Goal: Contribute content

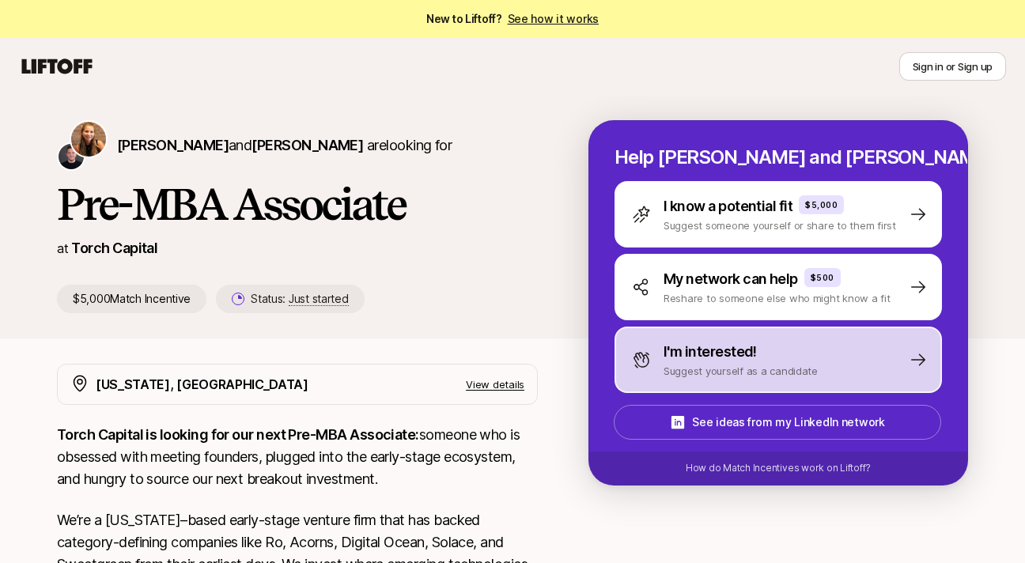
click at [708, 363] on p "Suggest yourself as a candidate" at bounding box center [741, 371] width 154 height 16
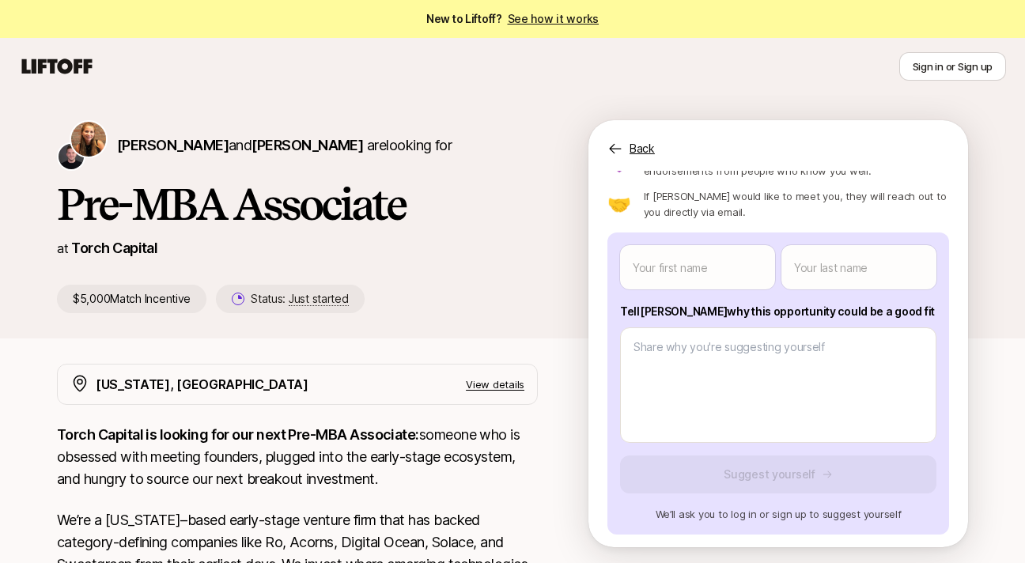
scroll to position [86, 0]
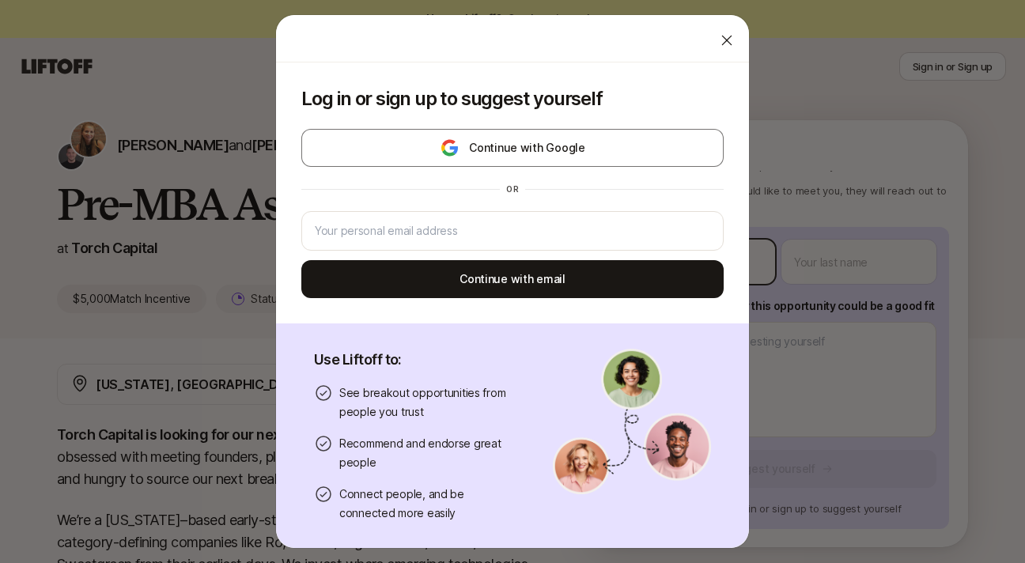
click at [684, 258] on body "New to Liftoff? See how it works Sign in or Sign up Sign in or Sign up [PERSON_…" at bounding box center [512, 281] width 1025 height 563
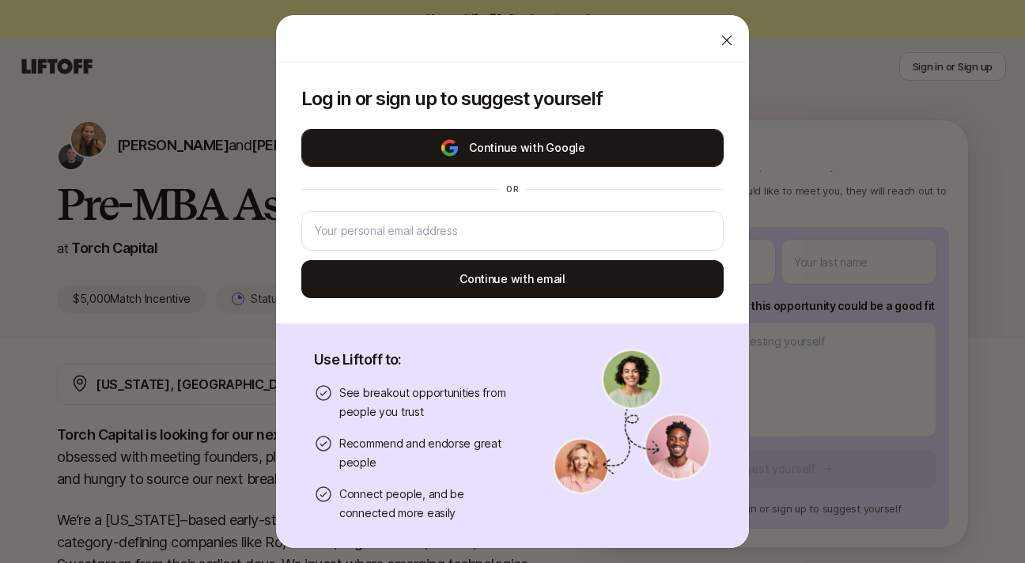
click at [557, 154] on button "Continue with Google" at bounding box center [512, 148] width 422 height 38
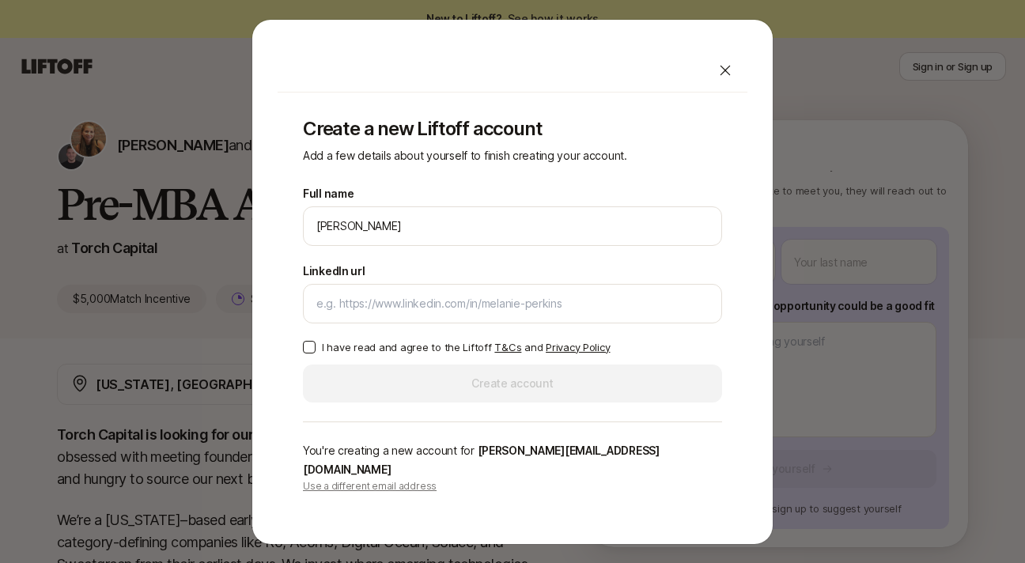
click at [715, 86] on div at bounding box center [726, 71] width 32 height 32
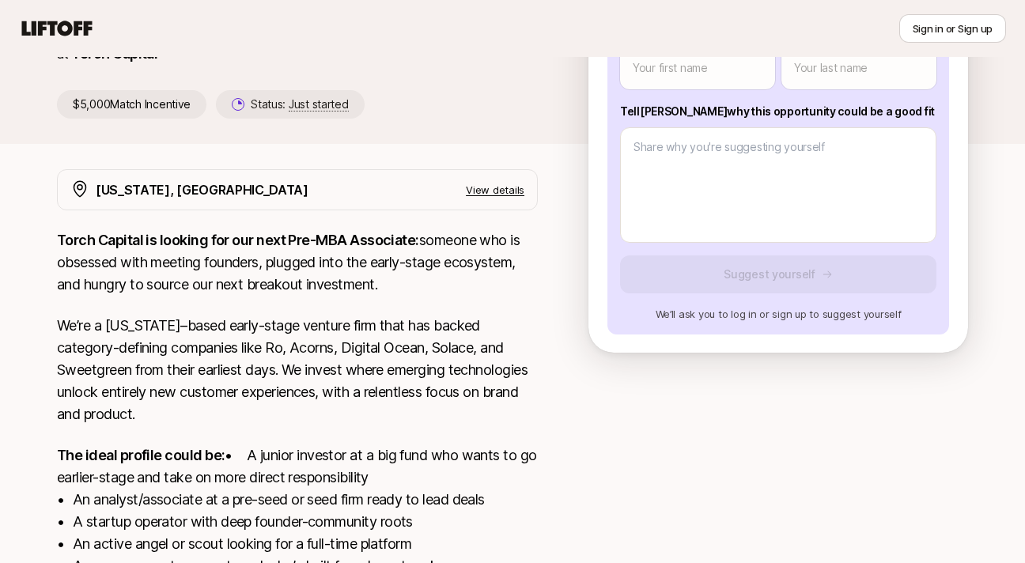
scroll to position [184, 0]
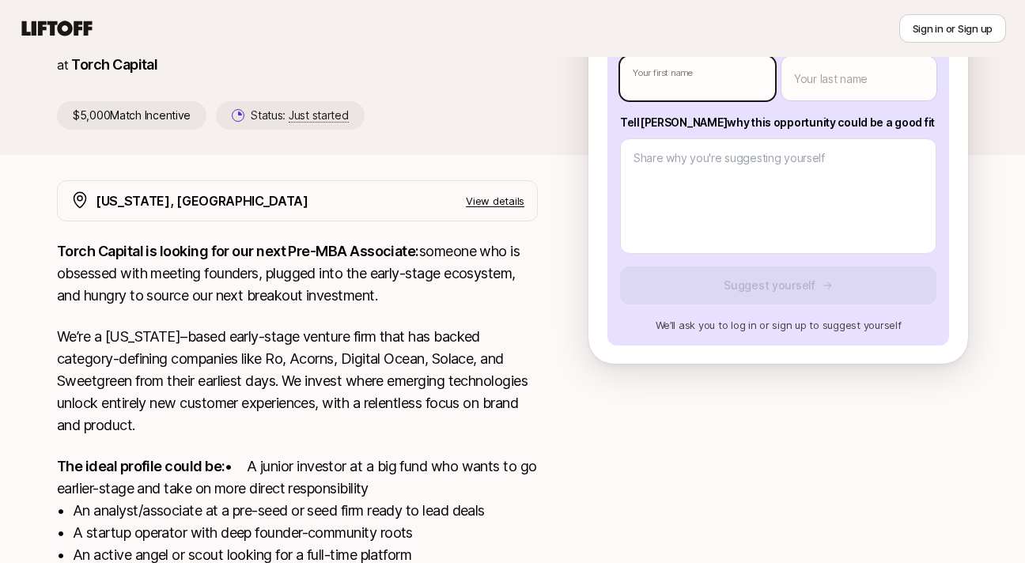
type textarea "x"
click at [670, 84] on body "New to Liftoff? See how it works Sign in or Sign up Sign in or Sign up [PERSON_…" at bounding box center [512, 97] width 1025 height 563
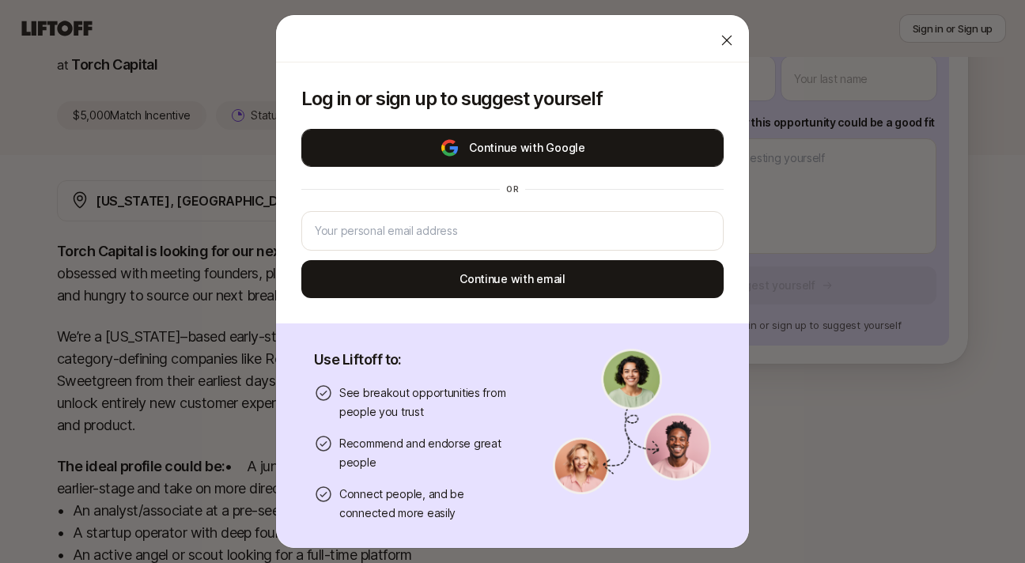
click at [523, 144] on button "Continue with Google" at bounding box center [512, 148] width 422 height 38
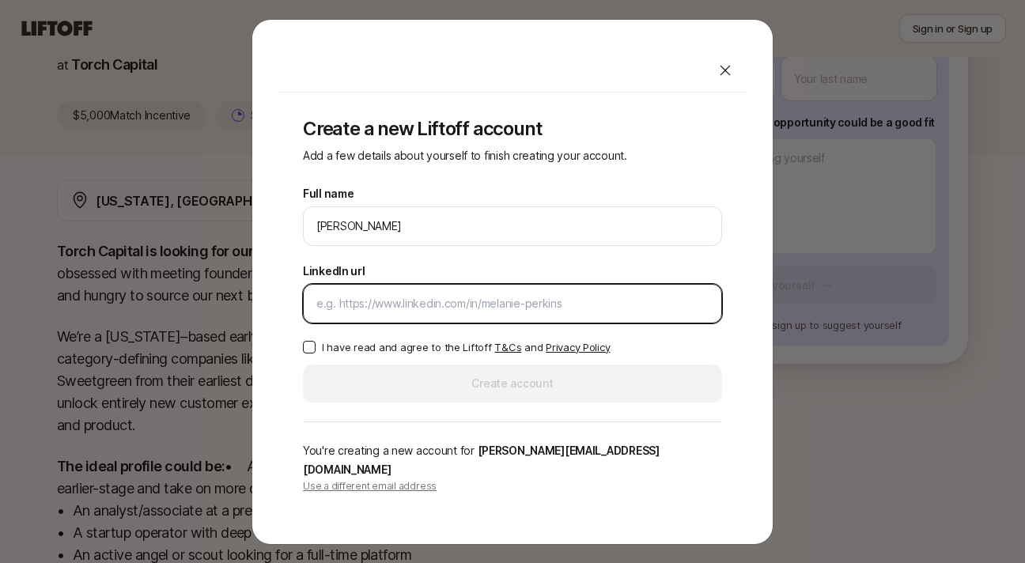
paste input "[URL][DOMAIN_NAME][PERSON_NAME]"
type input "[URL][DOMAIN_NAME][PERSON_NAME]"
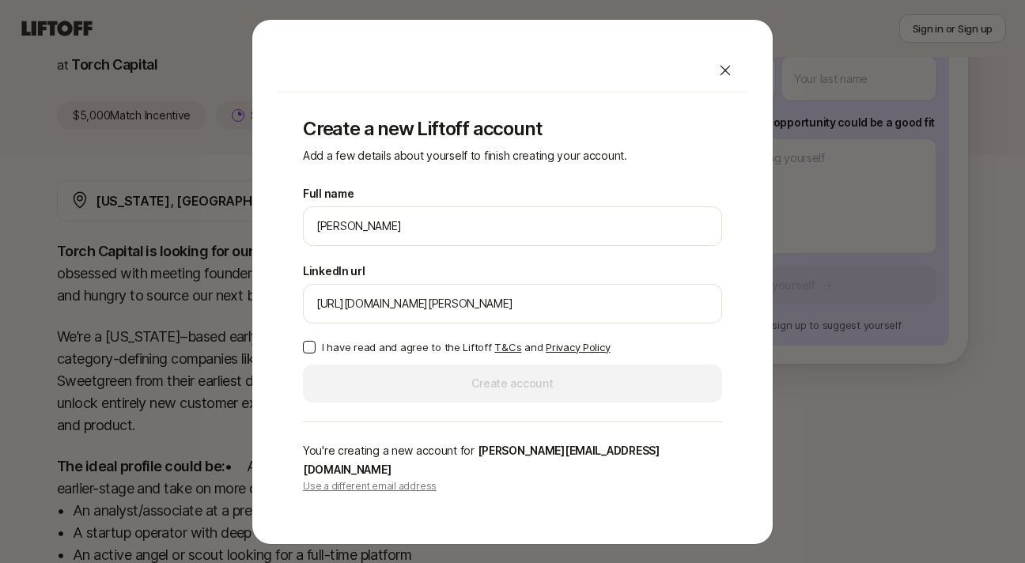
click at [306, 366] on div "Full name [PERSON_NAME] We'll use [PERSON_NAME] as your preferred name. Change …" at bounding box center [512, 293] width 419 height 218
click at [307, 353] on button "I have read and agree to the Liftoff T&Cs and Privacy Policy" at bounding box center [309, 347] width 13 height 13
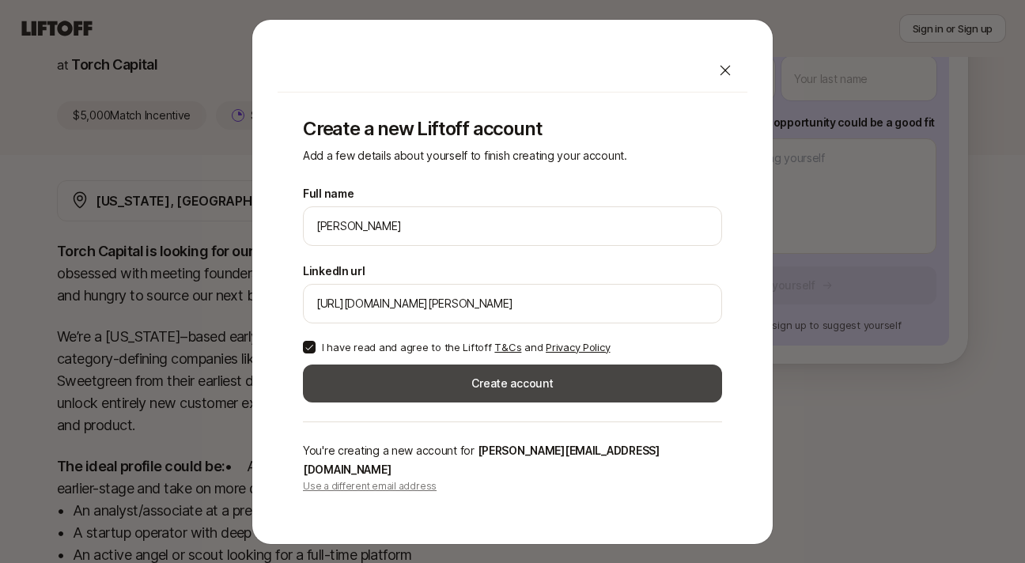
click at [419, 387] on button "Create account" at bounding box center [512, 384] width 419 height 38
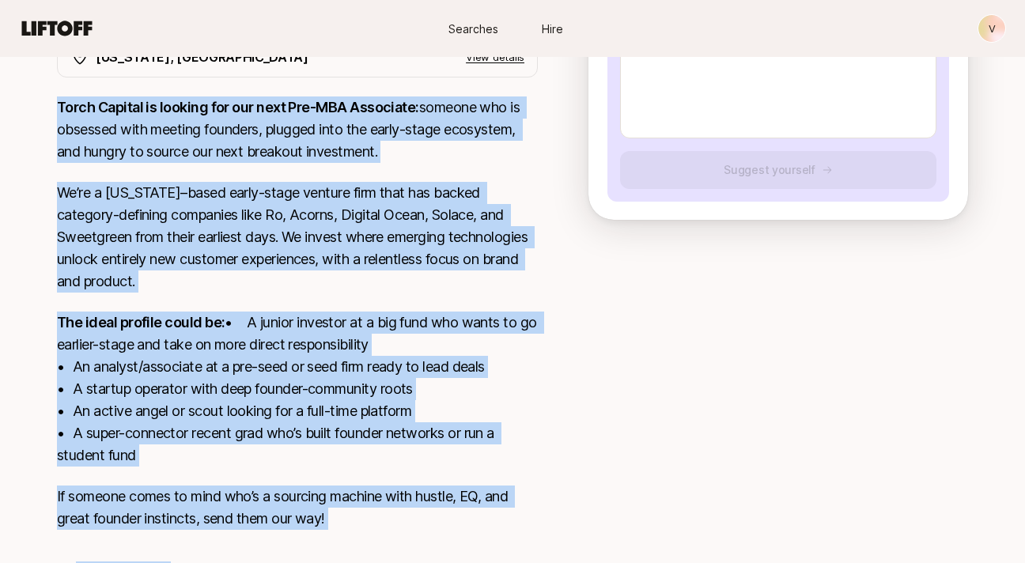
scroll to position [418, 0]
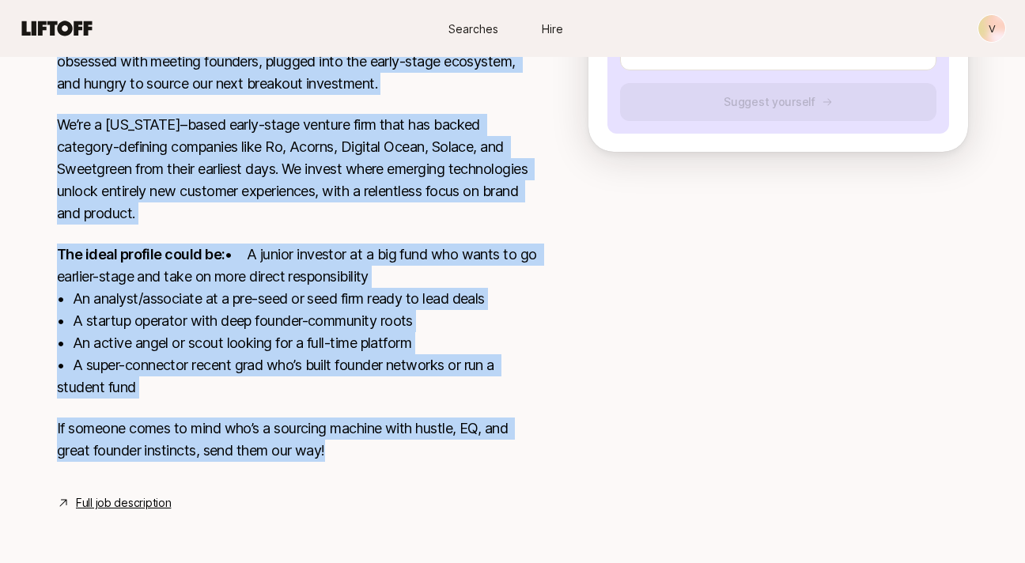
drag, startPoint x: 59, startPoint y: 253, endPoint x: 331, endPoint y: 460, distance: 342.1
click at [331, 460] on div "Torch Capital is looking for our next Pre-MBA Associate: someone who is obsesse…" at bounding box center [297, 254] width 481 height 453
copy div "Lorem Ipsumdo si ametcon adi eli sedd Eiu-TEM Incididun: utlabor etd ma aliquae…"
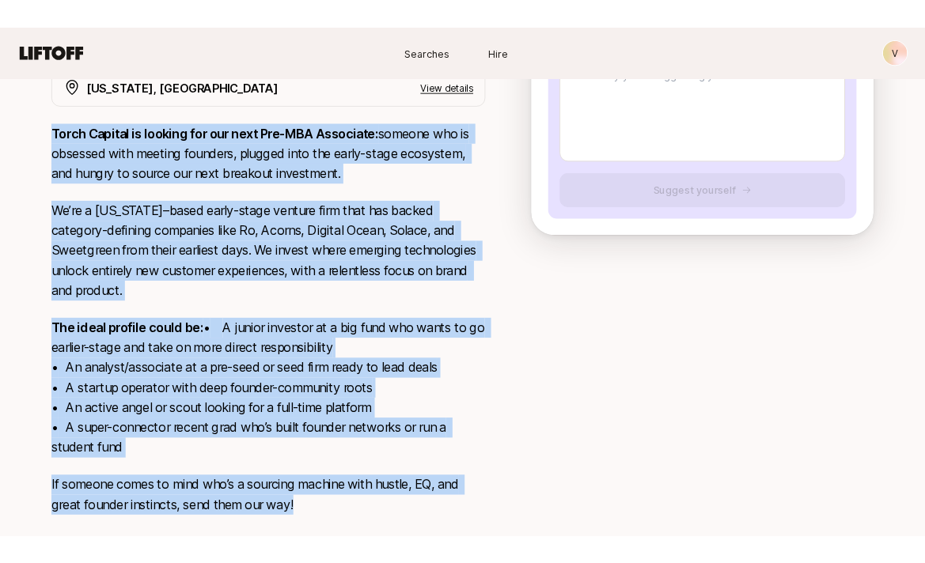
scroll to position [267, 0]
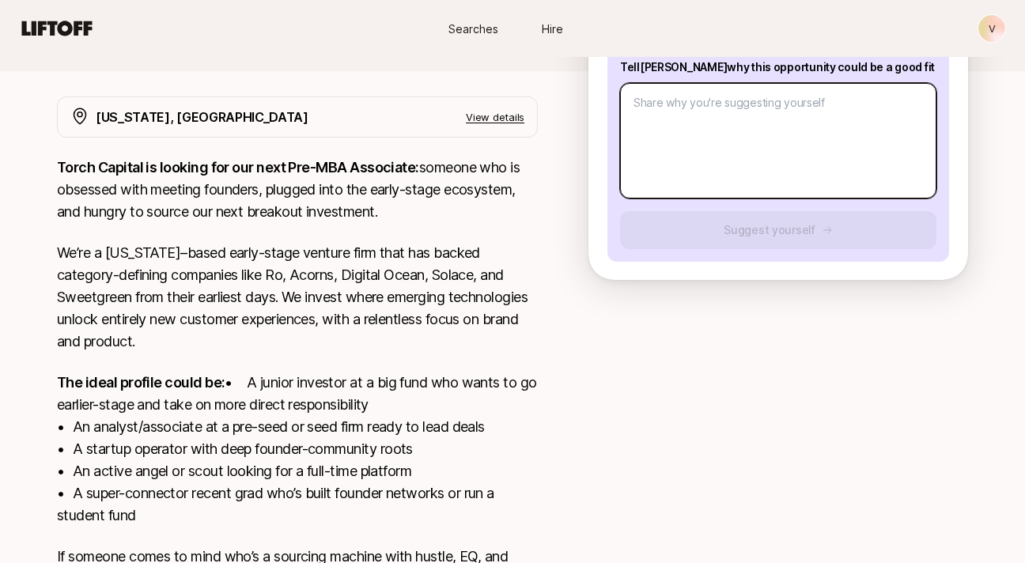
click at [753, 138] on textarea at bounding box center [778, 141] width 316 height 116
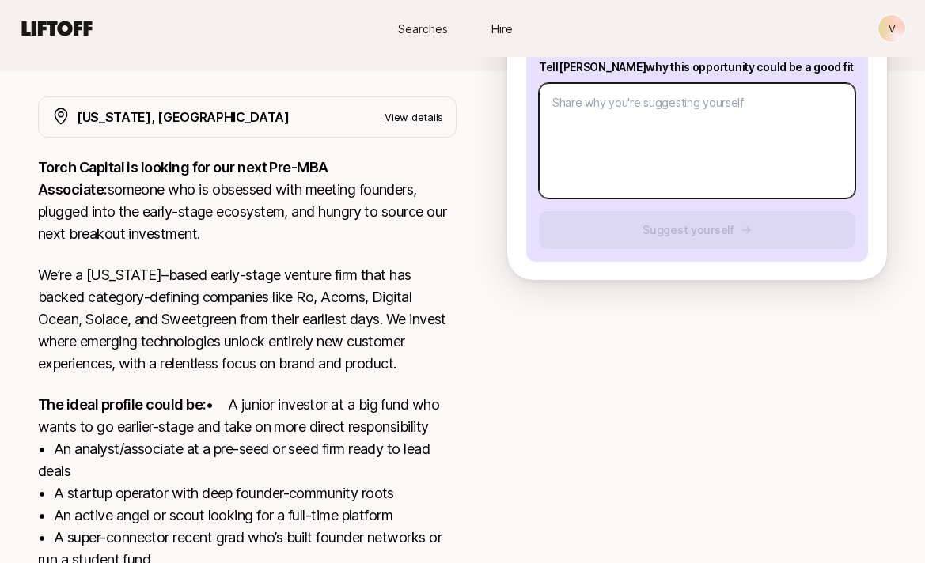
paste textarea "I’m a proven early-stage sourcing engine with full-cycle VC experience—having s…"
type textarea "x"
type textarea "I’m a proven early-stage sourcing engine with full-cycle VC experience—having s…"
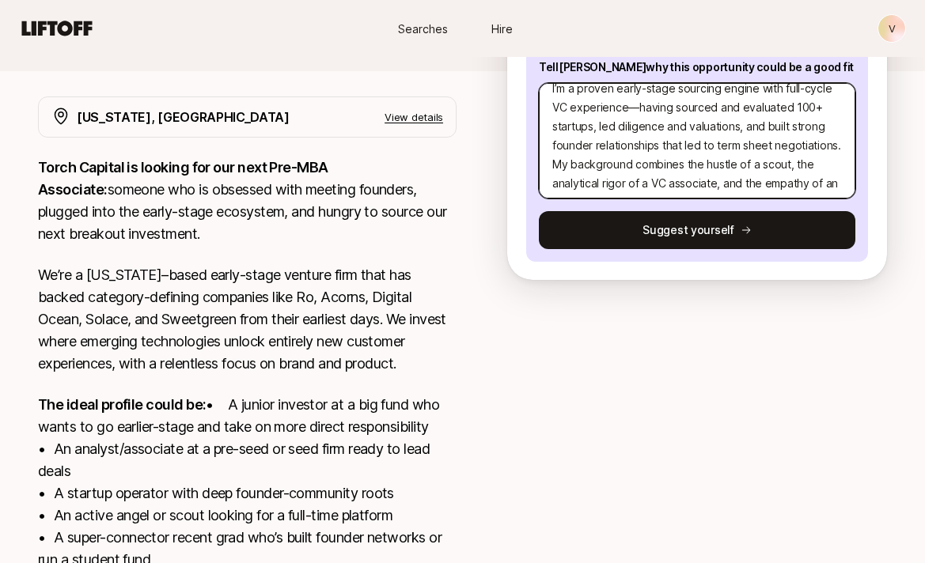
scroll to position [3, 0]
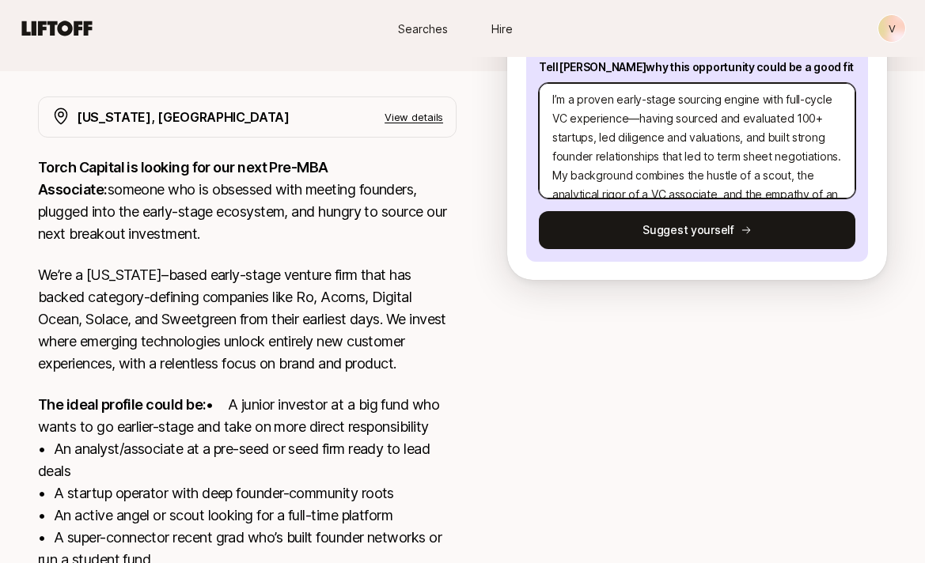
click at [636, 115] on textarea "I’m a proven early-stage sourcing engine with full-cycle VC experience—having s…" at bounding box center [697, 141] width 316 height 116
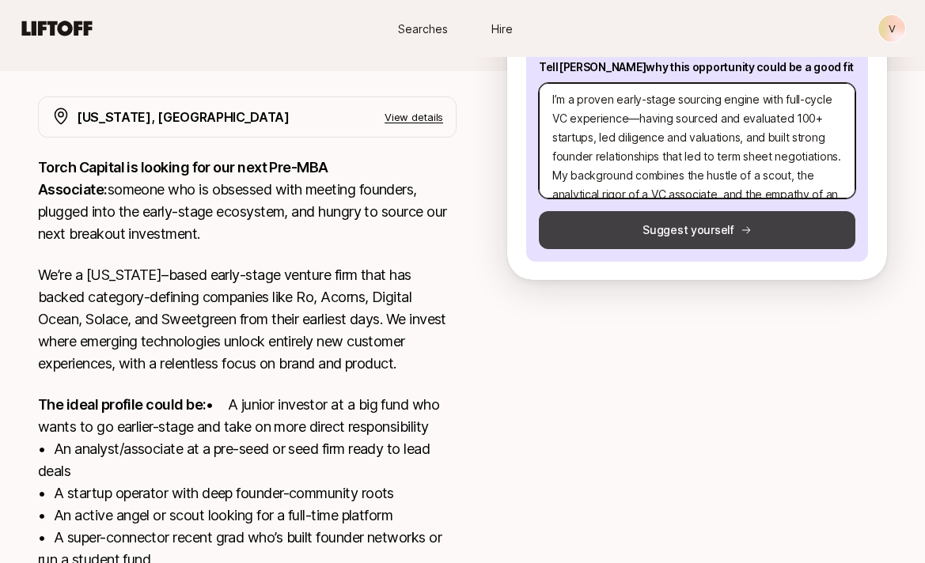
type textarea "x"
type textarea "I’m a proven early-stage sourcing engine with full-cycle VC experiencehaving so…"
type textarea "x"
type textarea "I’m a proven early-stage sourcing engine with full-cycle VC experience having s…"
type textarea "x"
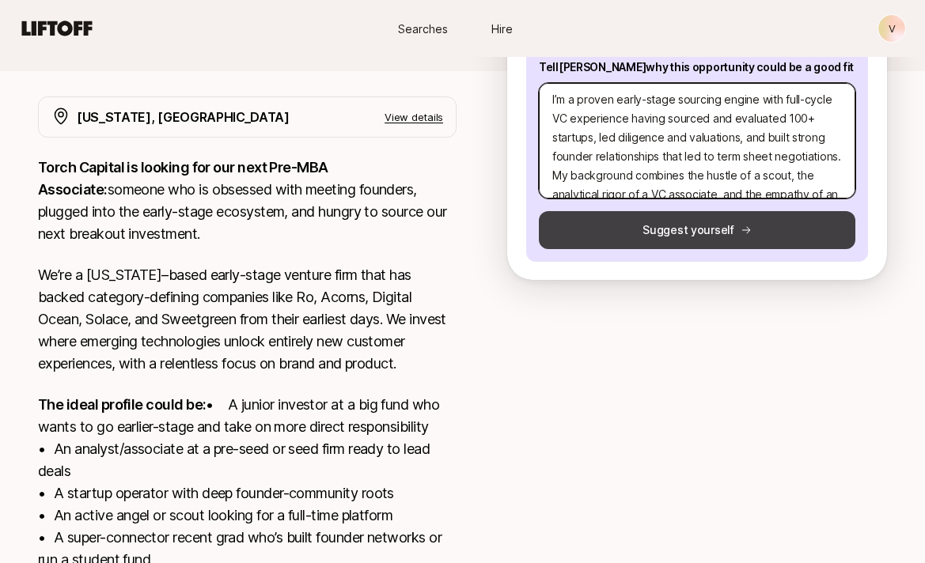
type textarea "I’m a proven early-stage sourcing engine with full-cycle VC experience -having …"
type textarea "x"
type textarea "I’m a proven early-stage sourcing engine with full-cycle VC experience - having…"
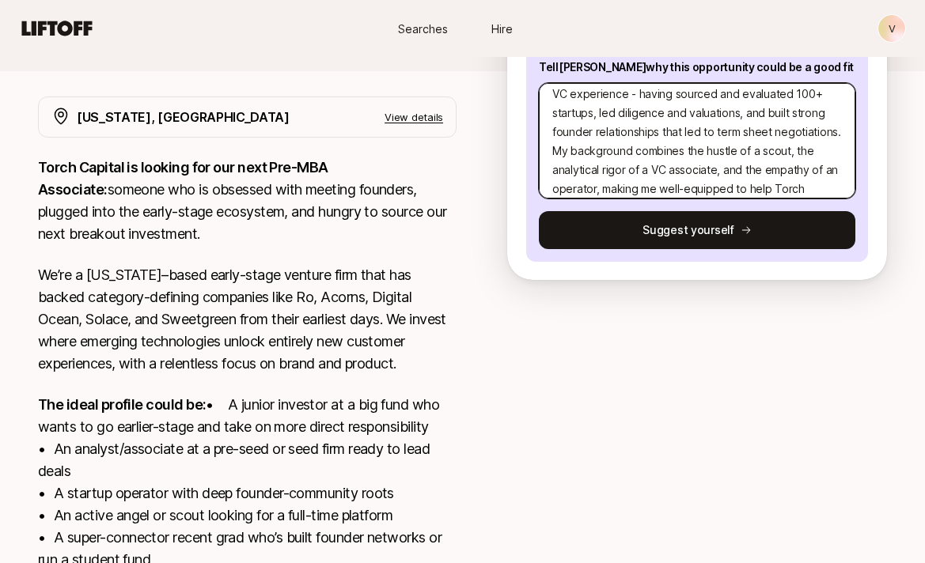
scroll to position [29, 0]
drag, startPoint x: 761, startPoint y: 150, endPoint x: 788, endPoint y: 152, distance: 26.9
click at [789, 152] on textarea "I’m a proven early-stage sourcing engine with full-cycle VC experience - having…" at bounding box center [697, 141] width 316 height 116
click at [788, 152] on textarea "I’m a proven early-stage sourcing engine with full-cycle VC experience - having…" at bounding box center [697, 141] width 316 height 116
type textarea "x"
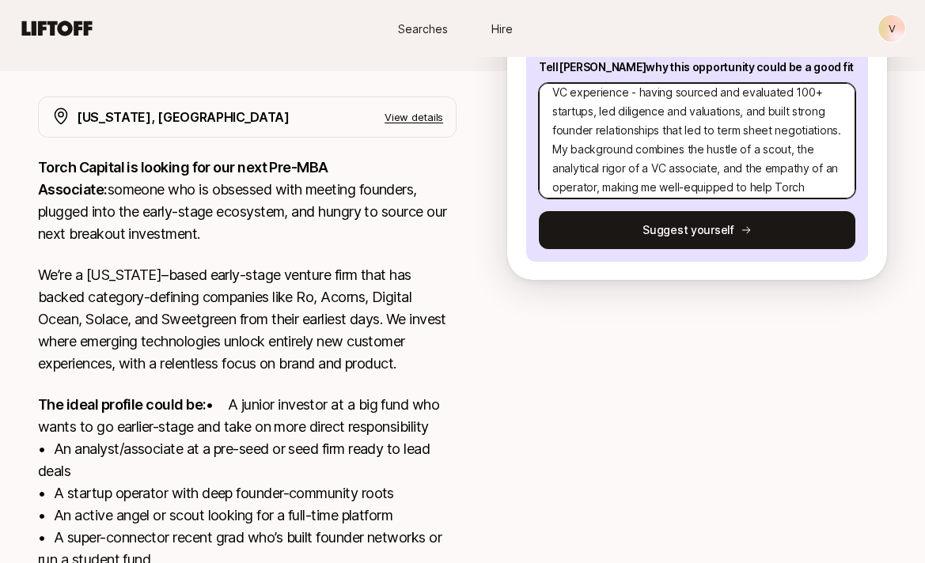
type textarea "I’m a proven early-stage sourcing engine with full-cycle VC experience - having…"
type textarea "x"
type textarea "I’m a proven early-stage sourcing engine with full-cycle VC experience - having…"
type textarea "x"
type textarea "I’m a proven early-stage sourcing engine with full-cycle VC experience - having…"
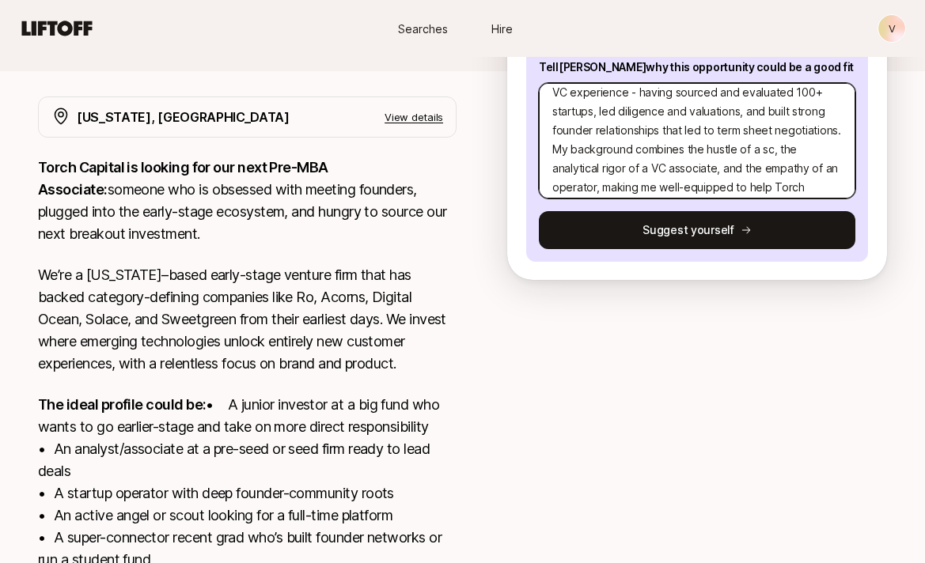
type textarea "x"
type textarea "I’m a proven early-stage sourcing engine with full-cycle VC experience - having…"
type textarea "x"
type textarea "I’m a proven early-stage sourcing engine with full-cycle VC experience - having…"
type textarea "x"
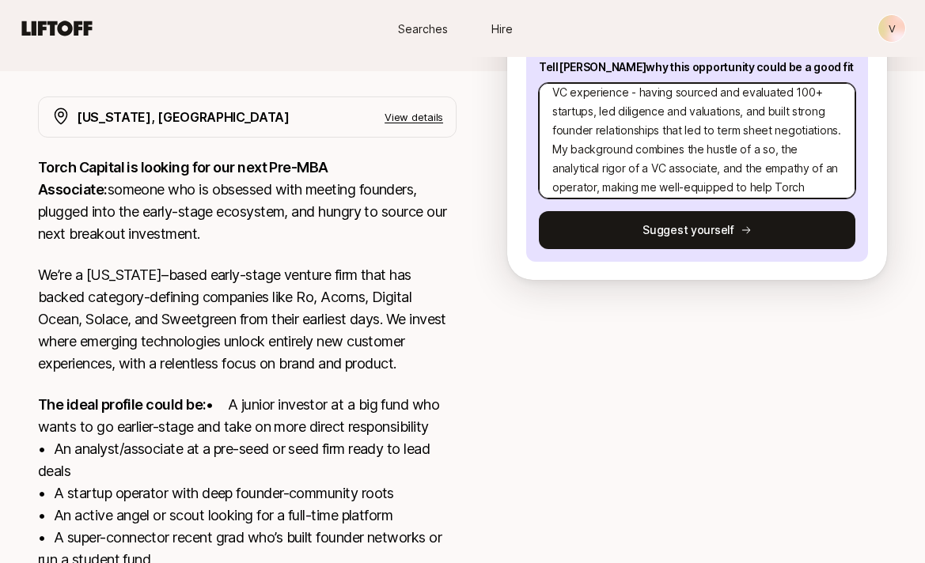
type textarea "I’m a proven early-stage sourcing engine with full-cycle VC experience - having…"
type textarea "x"
type textarea "I’m a proven early-stage sourcing engine with full-cycle VC experience - having…"
type textarea "x"
type textarea "I’m a proven early-stage sourcing engine with full-cycle VC experience - having…"
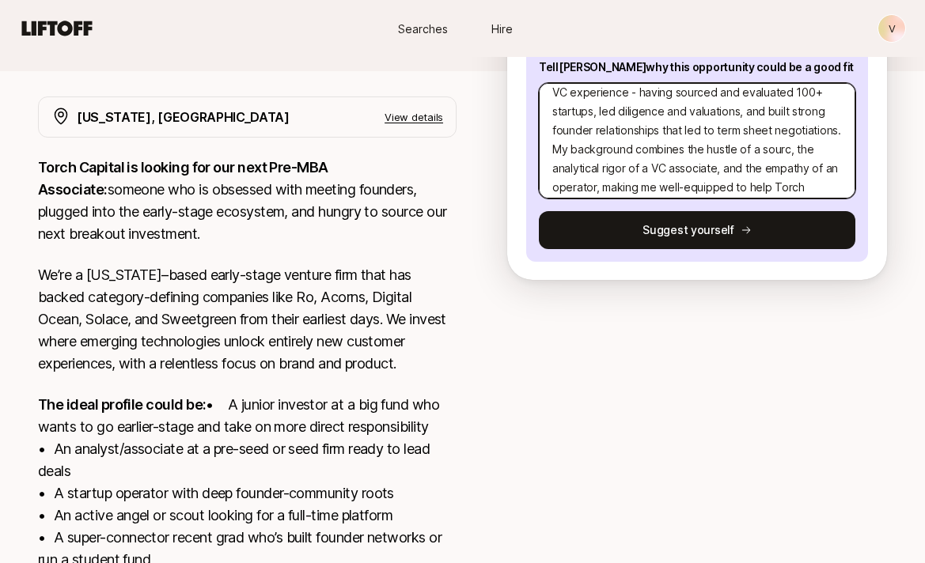
type textarea "x"
type textarea "I’m a proven early-stage sourcing engine with full-cycle VC experience - having…"
type textarea "x"
type textarea "I’m a proven early-stage sourcing engine with full-cycle VC experience - having…"
type textarea "x"
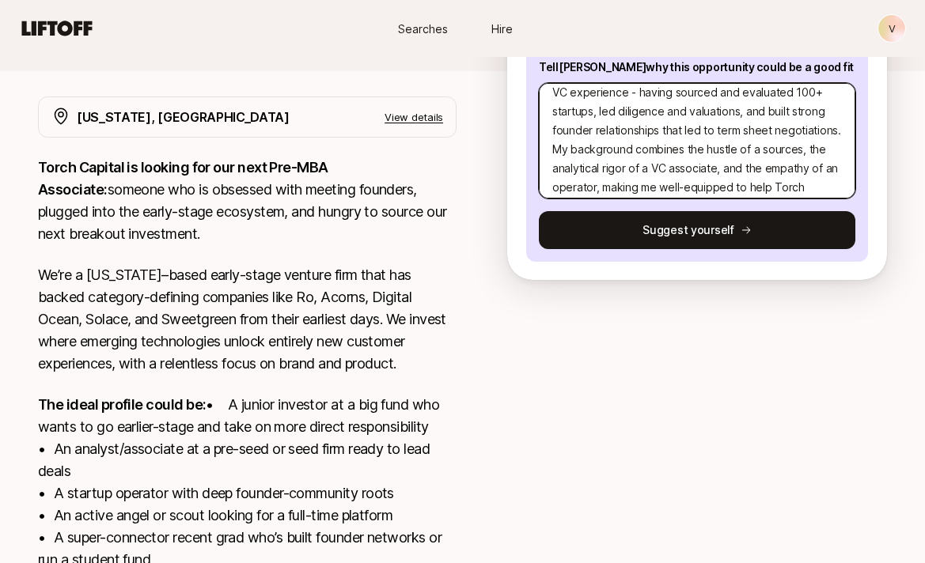
type textarea "I’m a proven early-stage sourcing engine with full-cycle VC experience - having…"
type textarea "x"
type textarea "I’m a proven early-stage sourcing engine with full-cycle VC experience - having…"
click at [595, 188] on textarea "I’m a proven early-stage sourcing engine with full-cycle VC experience - having…" at bounding box center [697, 141] width 316 height 116
type textarea "x"
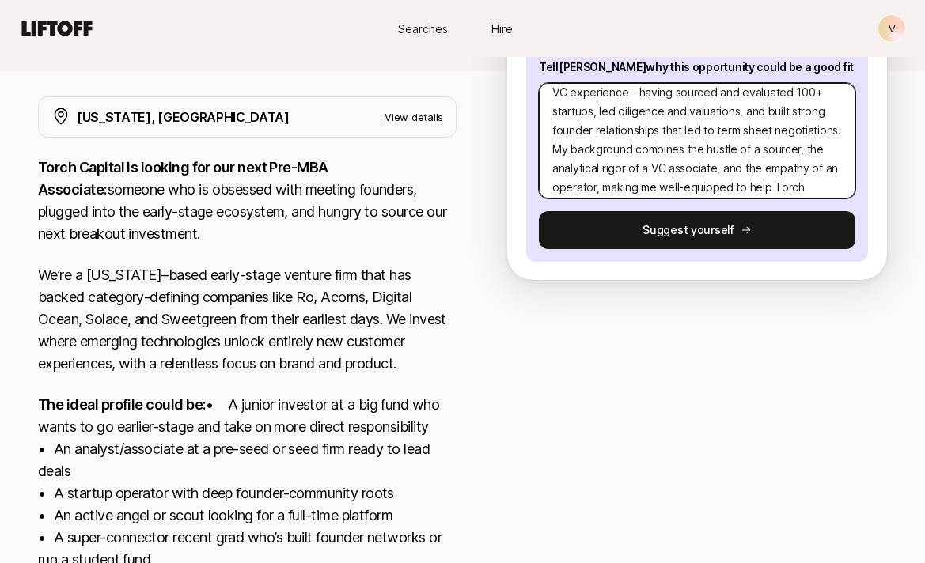
type textarea "I’m a proven early-stage sourcing engine with full-cycle VC experience - having…"
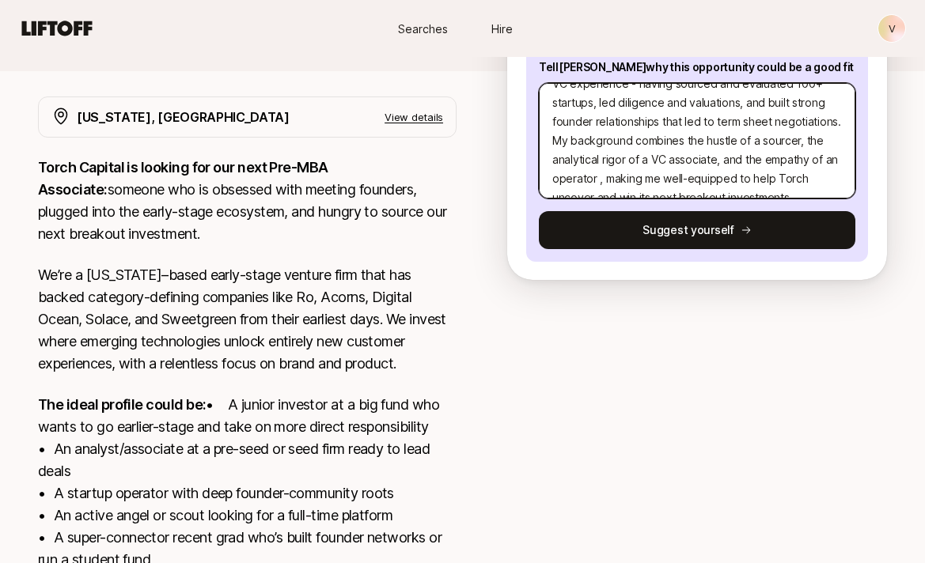
type textarea "x"
type textarea "I’m a proven early-stage sourcing engine with full-cycle VC experience - having…"
type textarea "x"
type textarea "I’m a proven early-stage sourcing engine with full-cycle VC experience - having…"
type textarea "x"
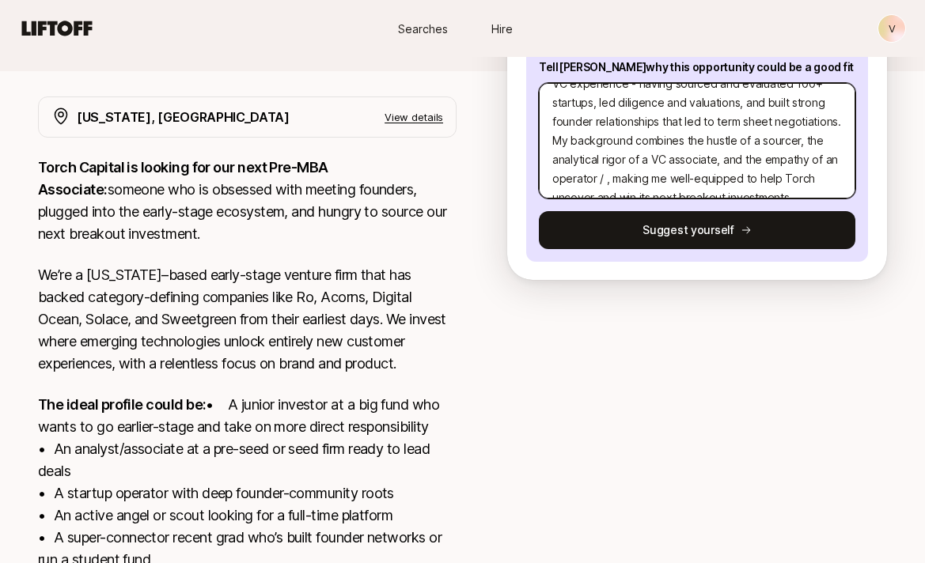
type textarea "I’m a proven early-stage sourcing engine with full-cycle VC experience - having…"
type textarea "x"
type textarea "I’m a proven early-stage sourcing engine with full-cycle VC experience - having…"
type textarea "x"
type textarea "I’m a proven early-stage sourcing engine with full-cycle VC experience - having…"
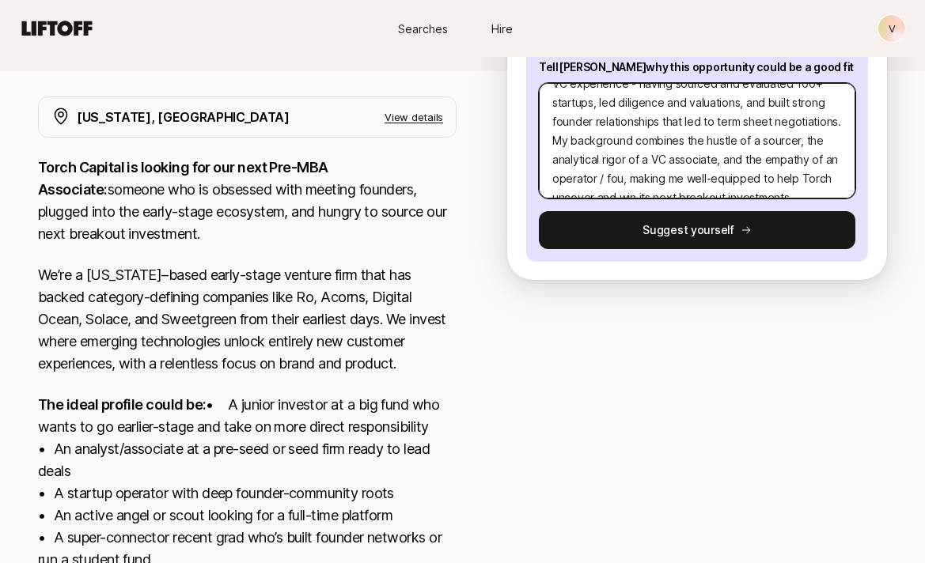
type textarea "x"
type textarea "I’m a proven early-stage sourcing engine with full-cycle VC experience - having…"
type textarea "x"
type textarea "I’m a proven early-stage sourcing engine with full-cycle VC experience - having…"
type textarea "x"
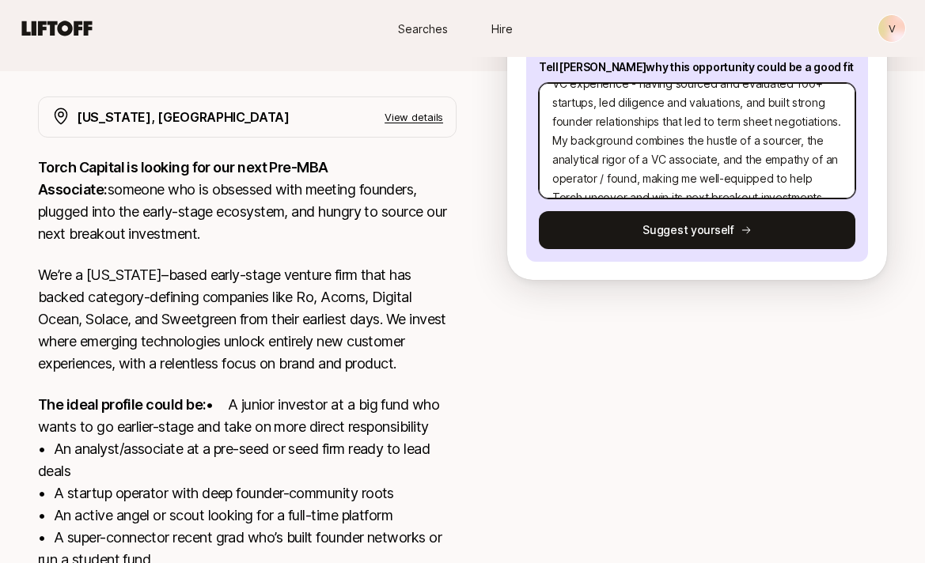
type textarea "I’m a proven early-stage sourcing engine with full-cycle VC experience - having…"
type textarea "x"
type textarea "I’m a proven early-stage sourcing engine with full-cycle VC experience - having…"
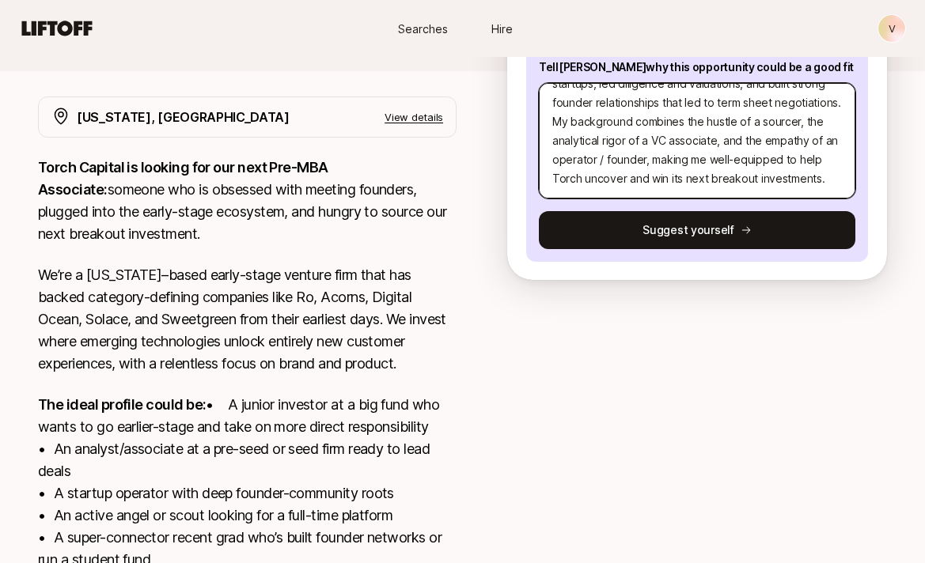
click at [836, 175] on textarea "I’m a proven early-stage sourcing engine with full-cycle VC experience - having…" at bounding box center [697, 141] width 316 height 116
type textarea "x"
type textarea "I’m a proven early-stage sourcing engine with full-cycle VC experience - having…"
type textarea "x"
type textarea "I’m a proven early-stage sourcing engine with full-cycle VC experience - having…"
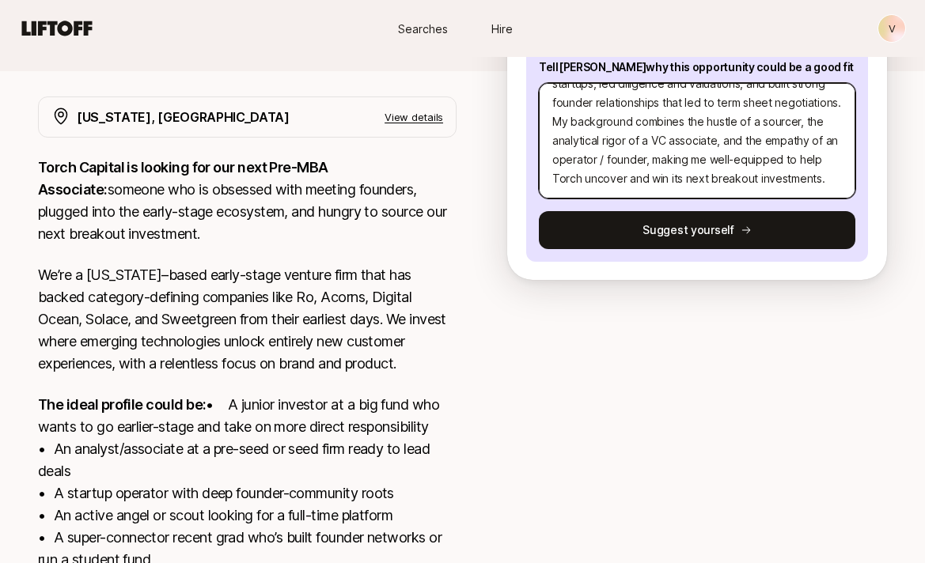
scroll to position [95, 0]
type textarea "x"
type textarea "I’m a proven early-stage sourcing engine with full-cycle VC experience - having…"
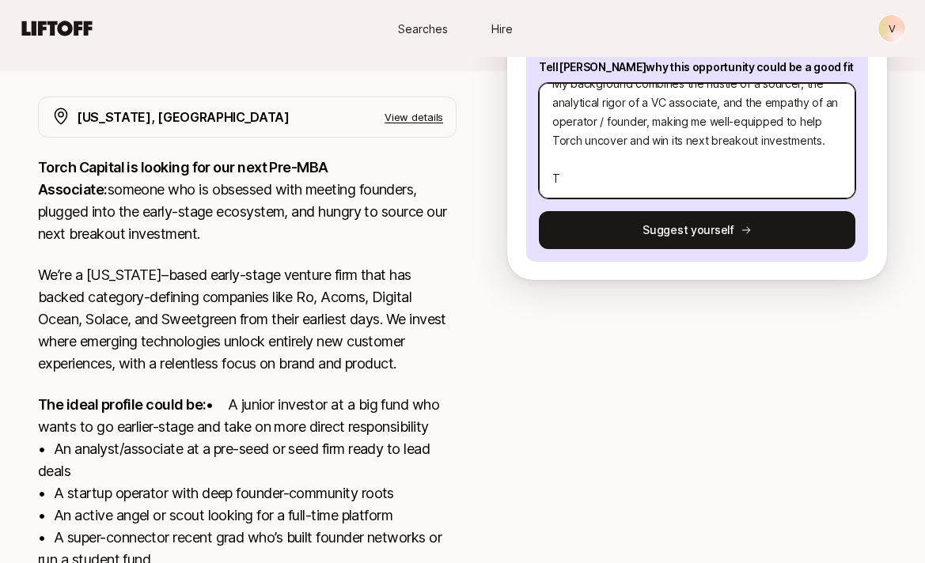
type textarea "x"
type textarea "I’m a proven early-stage sourcing engine with full-cycle VC experience - having…"
type textarea "x"
type textarea "I’m a proven early-stage sourcing engine with full-cycle VC experience - having…"
type textarea "x"
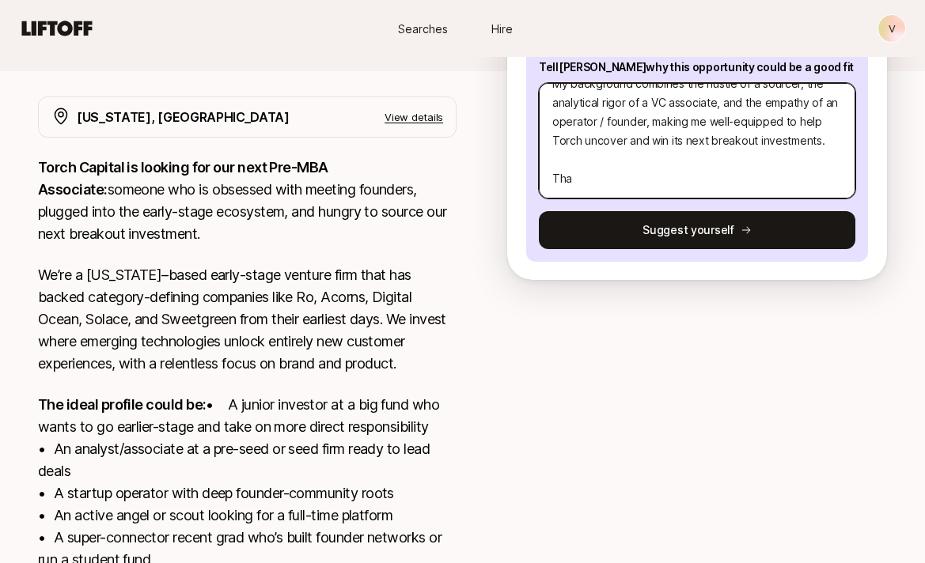
type textarea "I’m a proven early-stage sourcing engine with full-cycle VC experience - having…"
type textarea "x"
type textarea "I’m a proven early-stage sourcing engine with full-cycle VC experience - having…"
type textarea "x"
type textarea "I’m a proven early-stage sourcing engine with full-cycle VC experience - having…"
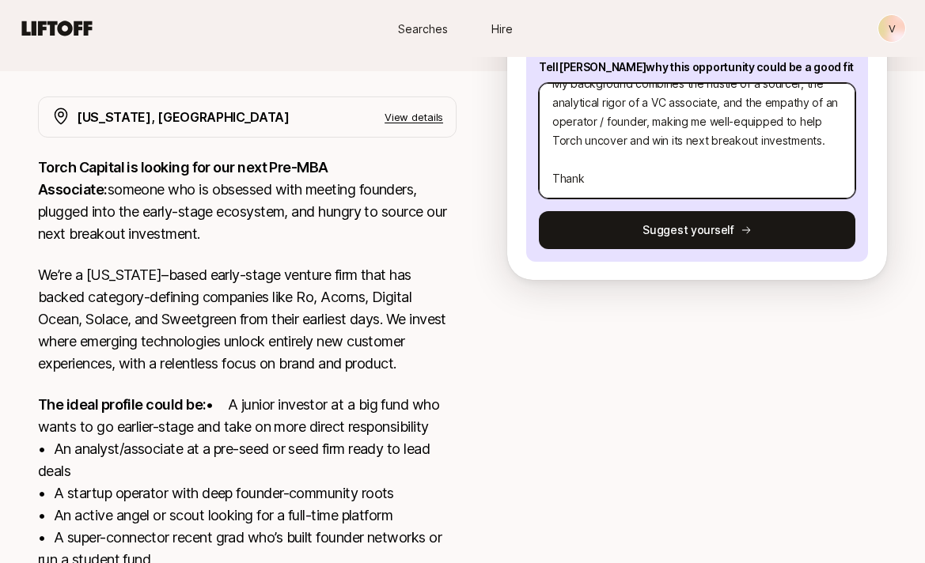
type textarea "x"
type textarea "I’m a proven early-stage sourcing engine with full-cycle VC experience - having…"
type textarea "x"
type textarea "I’m a proven early-stage sourcing engine with full-cycle VC experience - having…"
type textarea "x"
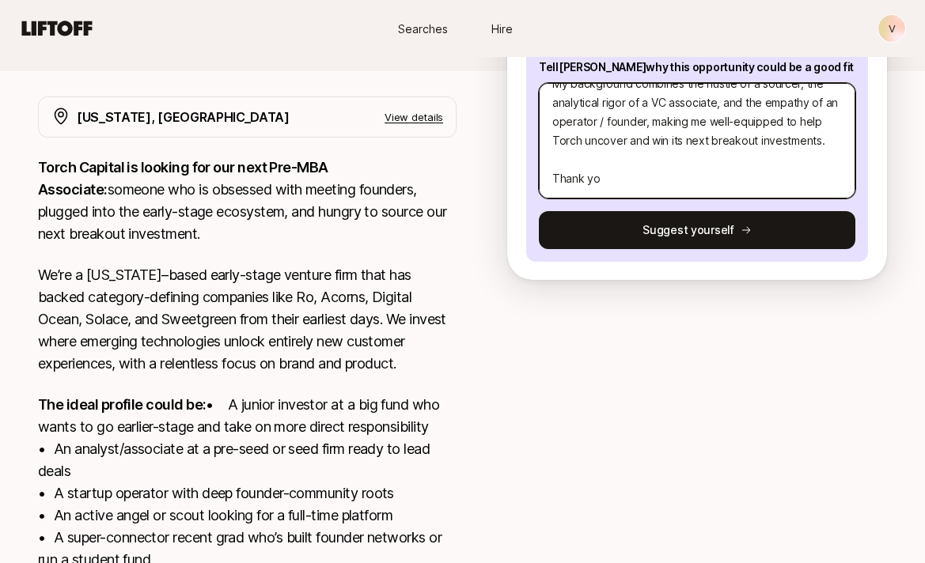
type textarea "I’m a proven early-stage sourcing engine with full-cycle VC experience - having…"
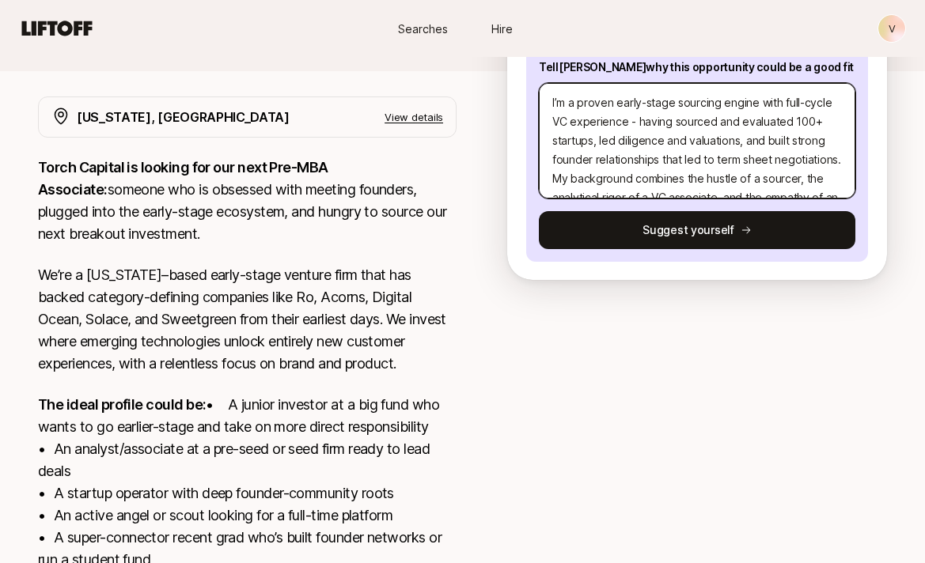
click at [553, 100] on textarea "I’m a proven early-stage sourcing engine with full-cycle VC experience - having…" at bounding box center [697, 141] width 316 height 116
type textarea "x"
type textarea "I’m a proven early-stage sourcing engine with full-cycle VC experience - having…"
type textarea "x"
type textarea "H I’m a proven early-stage sourcing engine with full-cycle VC experience - havi…"
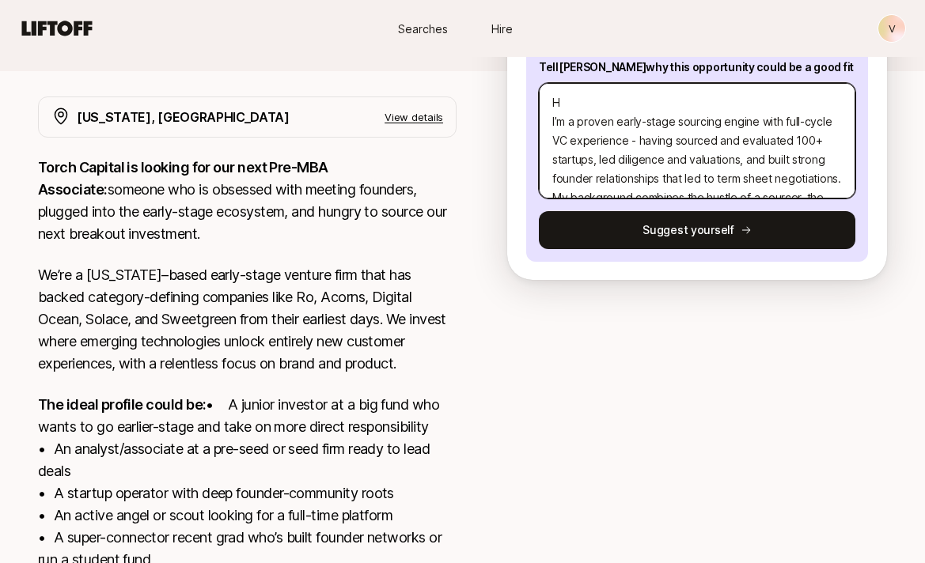
type textarea "x"
type textarea "Hi I’m a proven early-stage sourcing engine with full-cycle VC experience - hav…"
type textarea "x"
type textarea "Hi I’m a proven early-stage sourcing engine with full-cycle VC experience - hav…"
type textarea "x"
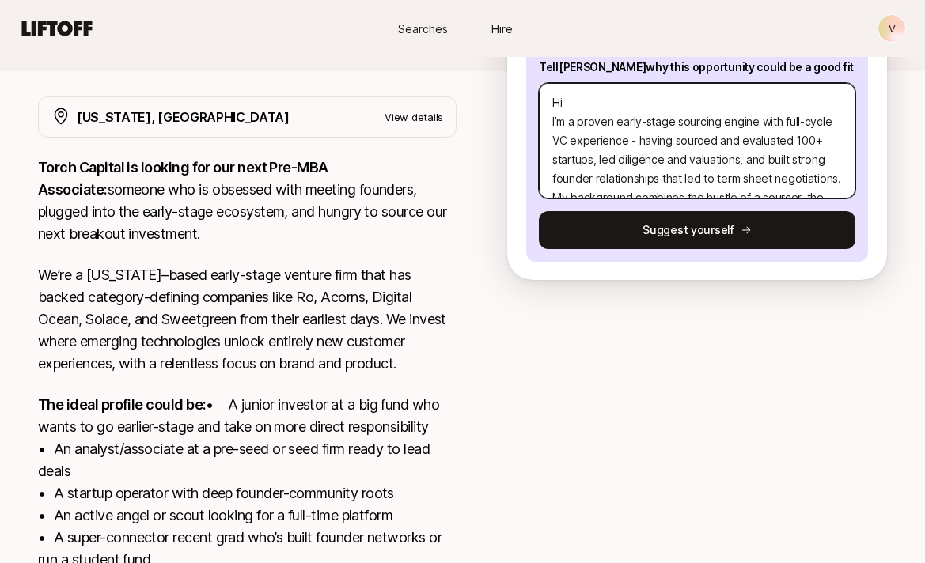
type textarea "Hi K I’m a proven early-stage sourcing engine with full-cycle VC experience - h…"
type textarea "x"
type textarea "Hi Ka I’m a proven early-stage sourcing engine with full-cycle VC experience - …"
type textarea "x"
type textarea "Hi Kat I’m a proven early-stage sourcing engine with full-cycle VC experience -…"
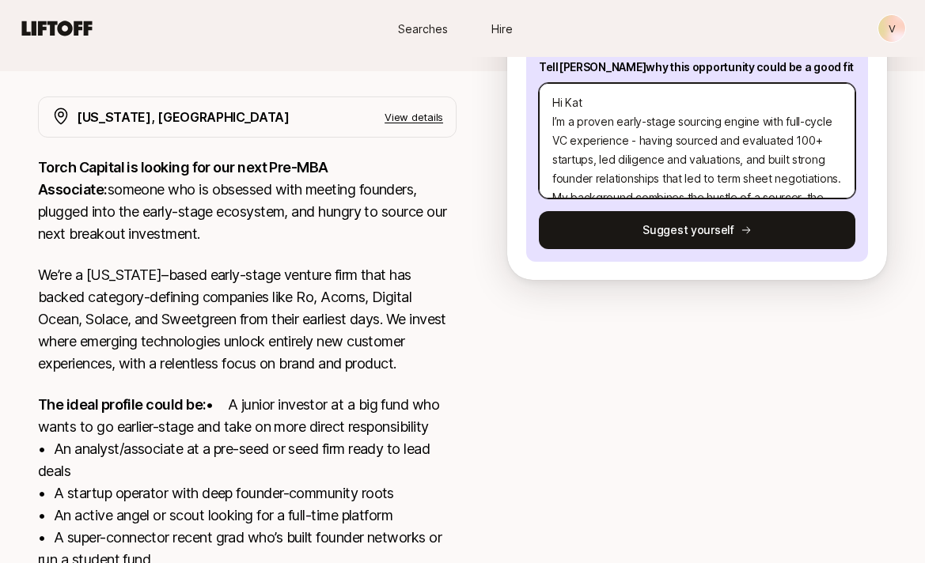
type textarea "x"
type textarea "Hi [PERSON_NAME]’m a proven early-stage sourcing engine with full-cycle VC expe…"
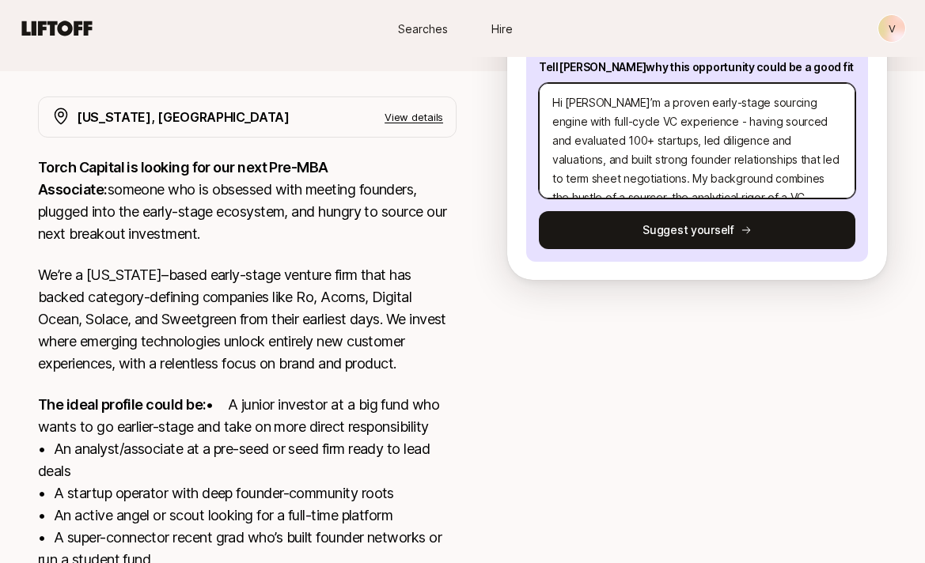
type textarea "x"
type textarea "Hi [PERSON_NAME]’m a proven early-stage sourcing engine with full-cycle VC expe…"
type textarea "x"
type textarea "Hi [PERSON_NAME], I’m a proven early-stage sourcing engine with full-cycle VC e…"
type textarea "x"
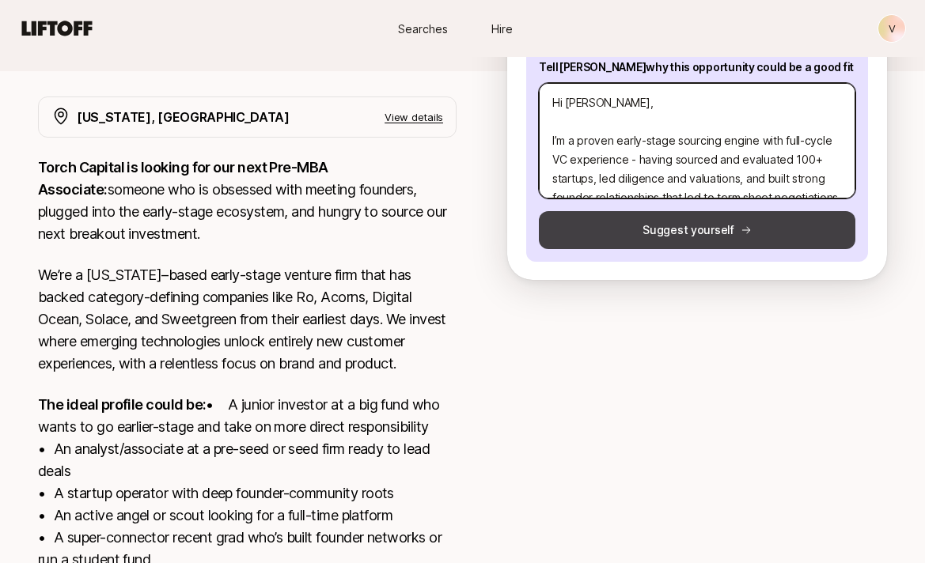
type textarea "Hi [PERSON_NAME], I’m a proven early-stage sourcing engine with full-cycle VC e…"
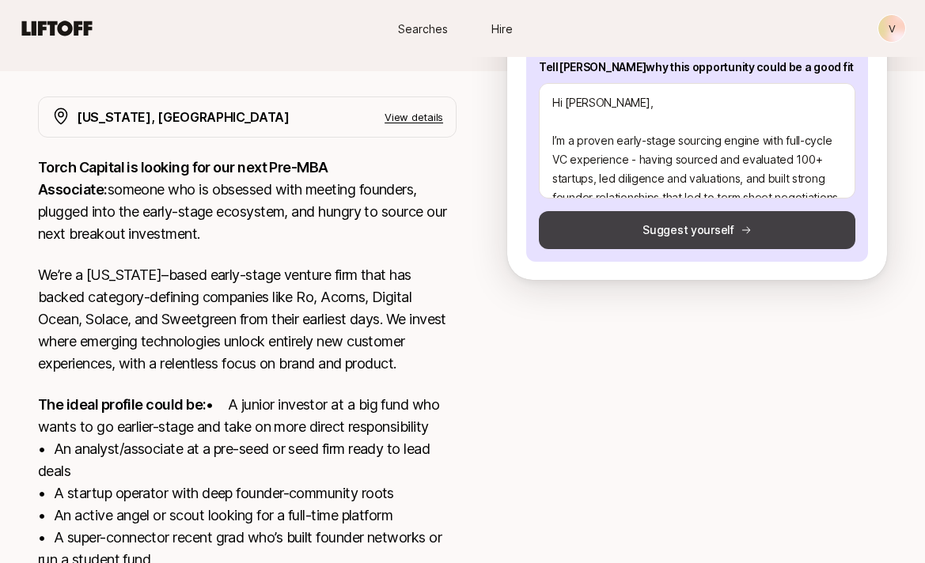
click at [633, 235] on button "Suggest yourself" at bounding box center [697, 230] width 316 height 38
type textarea "x"
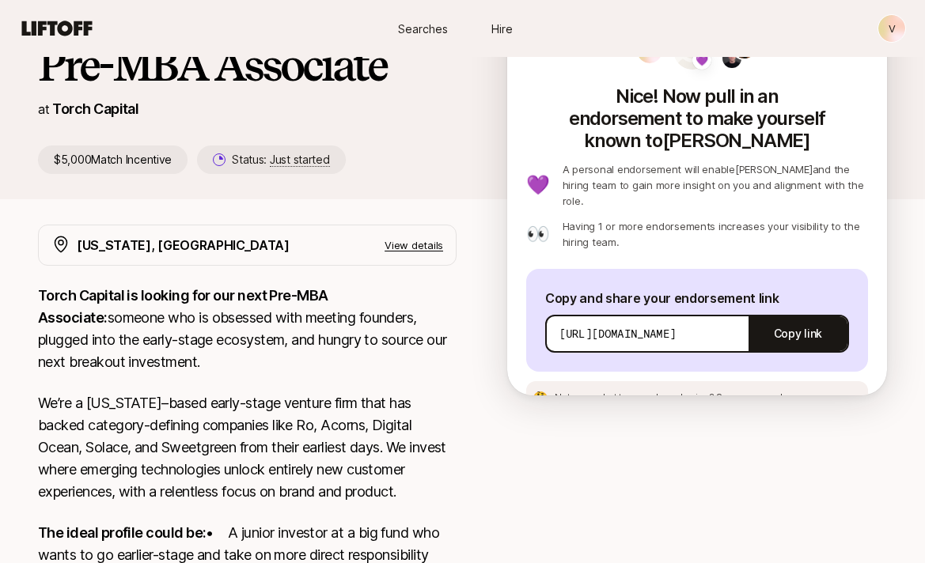
scroll to position [124, 0]
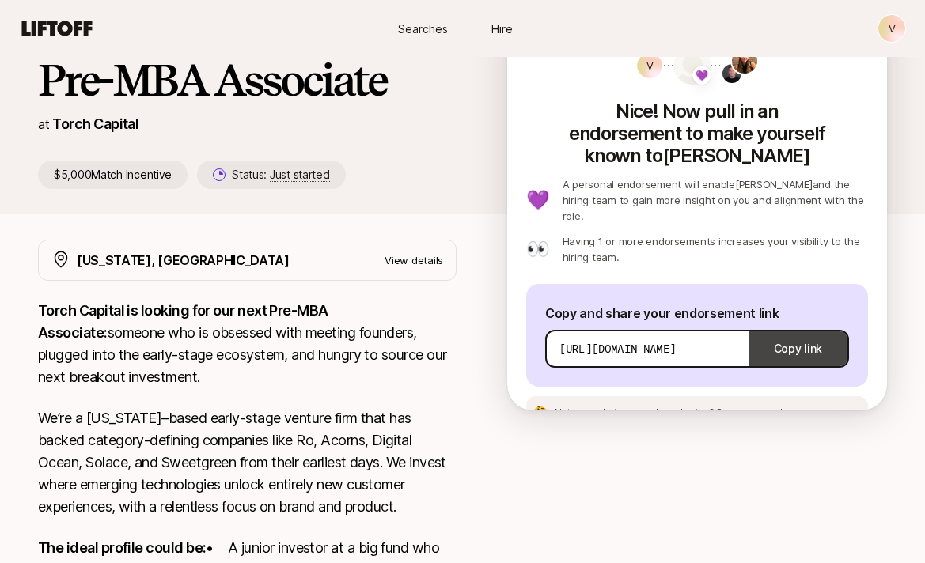
click at [777, 327] on button "Copy link" at bounding box center [797, 349] width 99 height 44
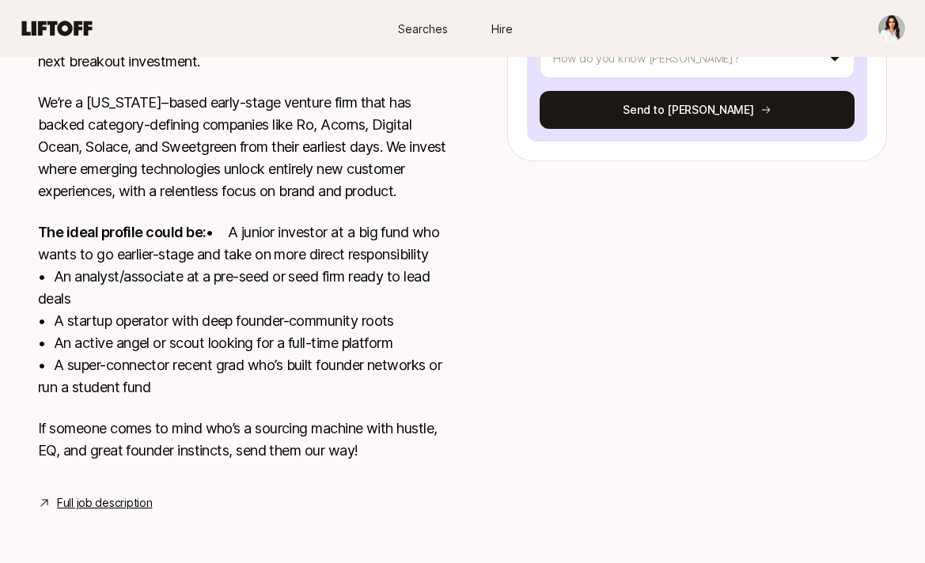
scroll to position [462, 0]
